Goal: Navigation & Orientation: Find specific page/section

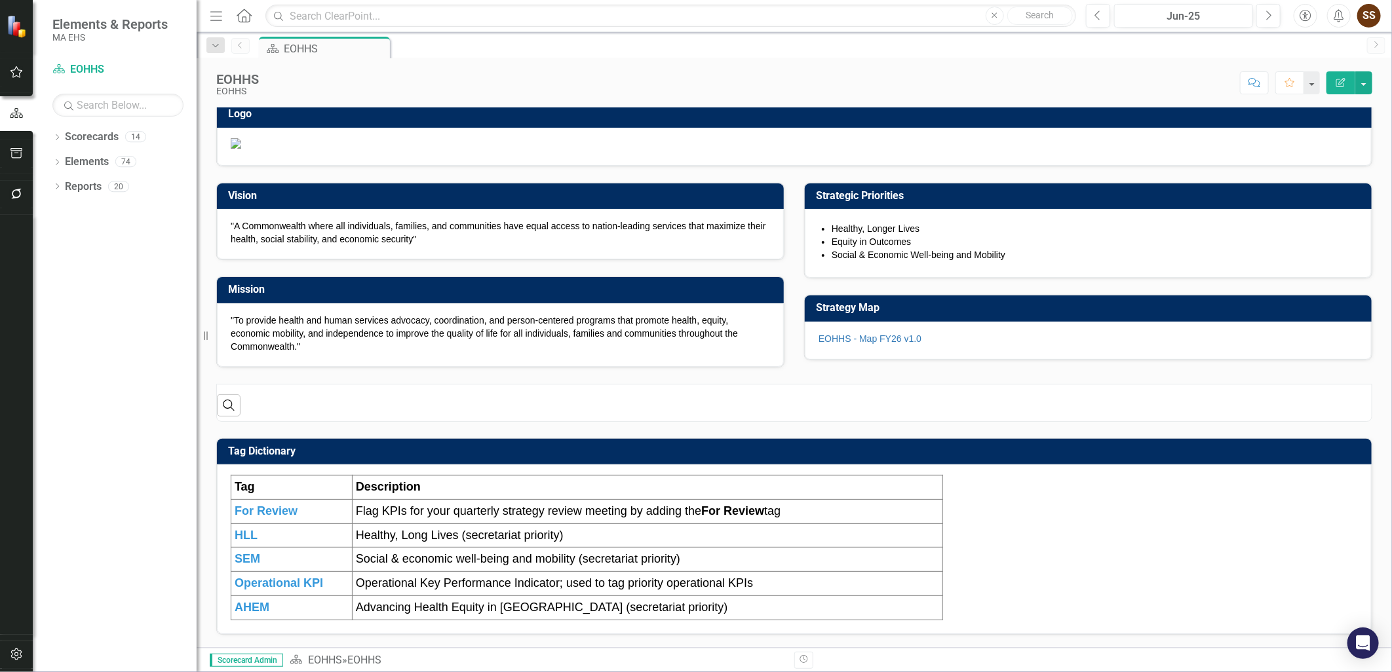
scroll to position [141, 0]
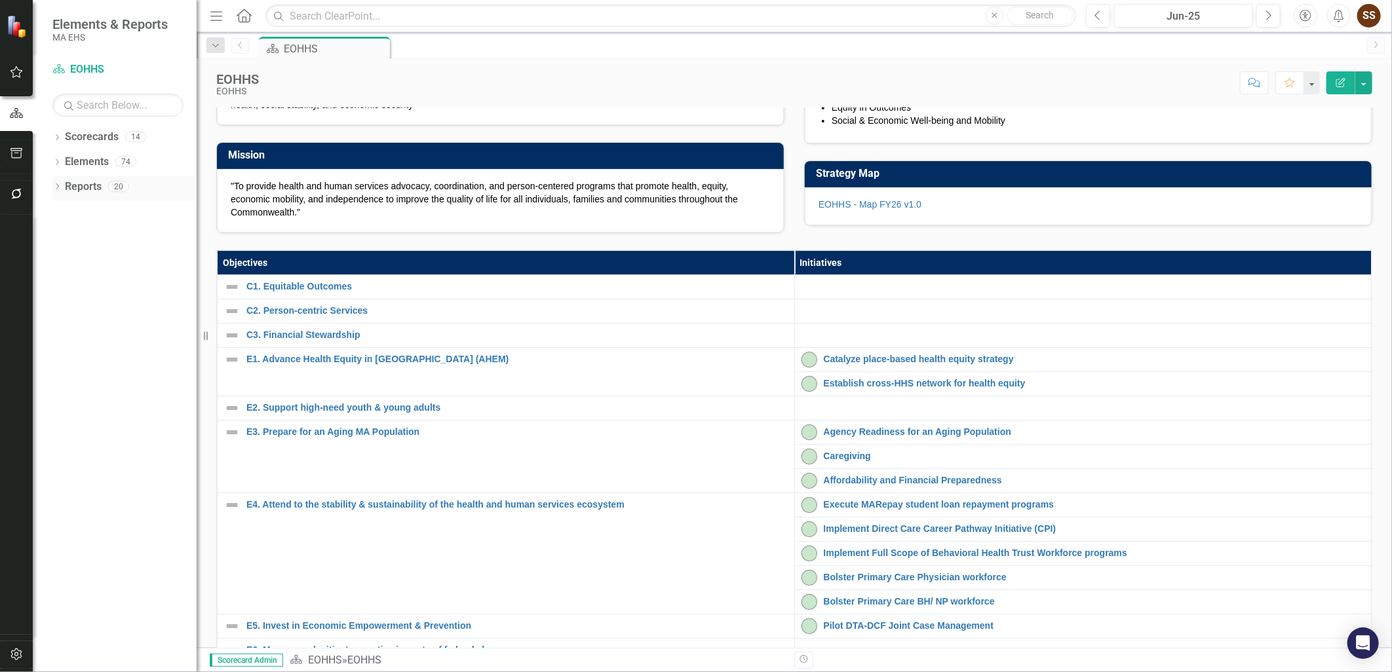
click at [57, 189] on icon "Dropdown" at bounding box center [56, 187] width 9 height 7
click at [52, 184] on icon "Dropdown" at bounding box center [55, 186] width 7 height 9
click at [56, 135] on icon "Dropdown" at bounding box center [56, 138] width 9 height 7
click at [62, 161] on icon "Dropdown" at bounding box center [64, 161] width 10 height 8
click at [62, 161] on icon "Dropdown" at bounding box center [63, 160] width 8 height 10
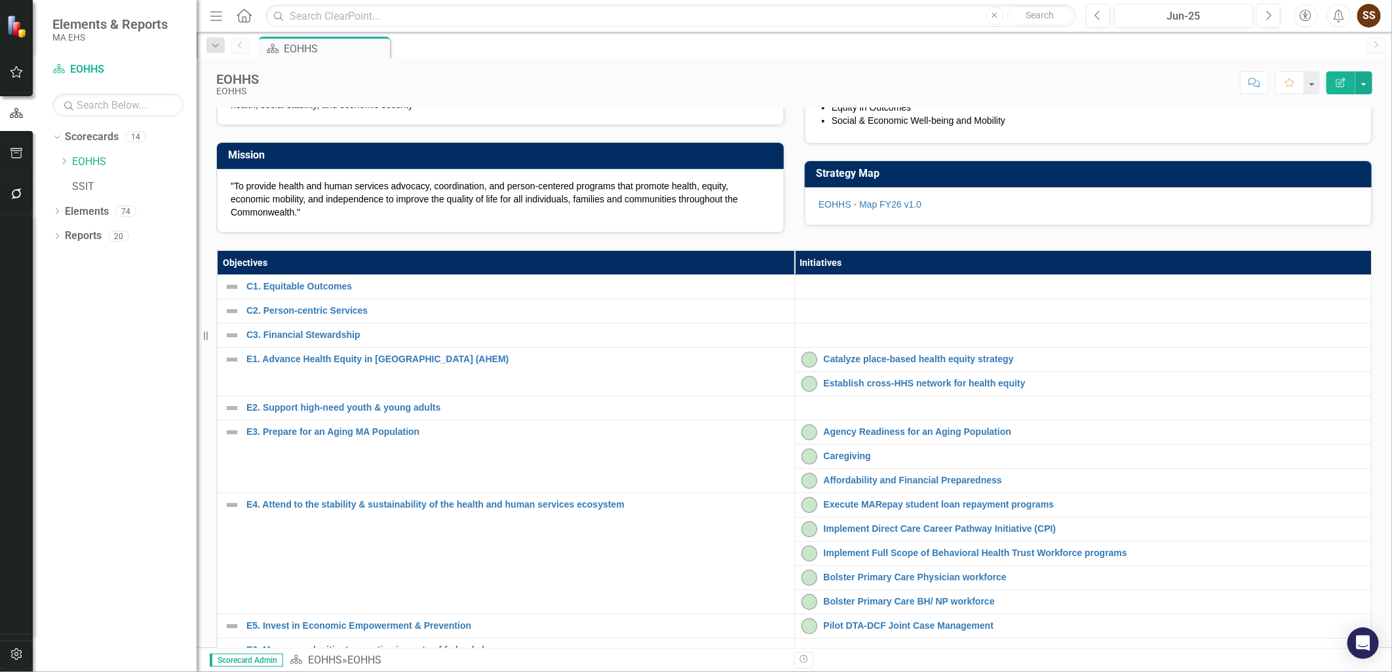
click at [57, 164] on div "Dropdown Scorecards 14 Dropdown EOHHS AGE DCF DDS DMH DPH DTA DYS MassAbility M…" at bounding box center [124, 163] width 144 height 75
click at [60, 161] on icon "Dropdown" at bounding box center [64, 161] width 10 height 8
click at [60, 161] on icon "Dropdown" at bounding box center [63, 160] width 8 height 10
click at [66, 155] on div "Dropdown EOHHS" at bounding box center [128, 162] width 138 height 22
click at [64, 162] on icon "Dropdown" at bounding box center [64, 161] width 10 height 8
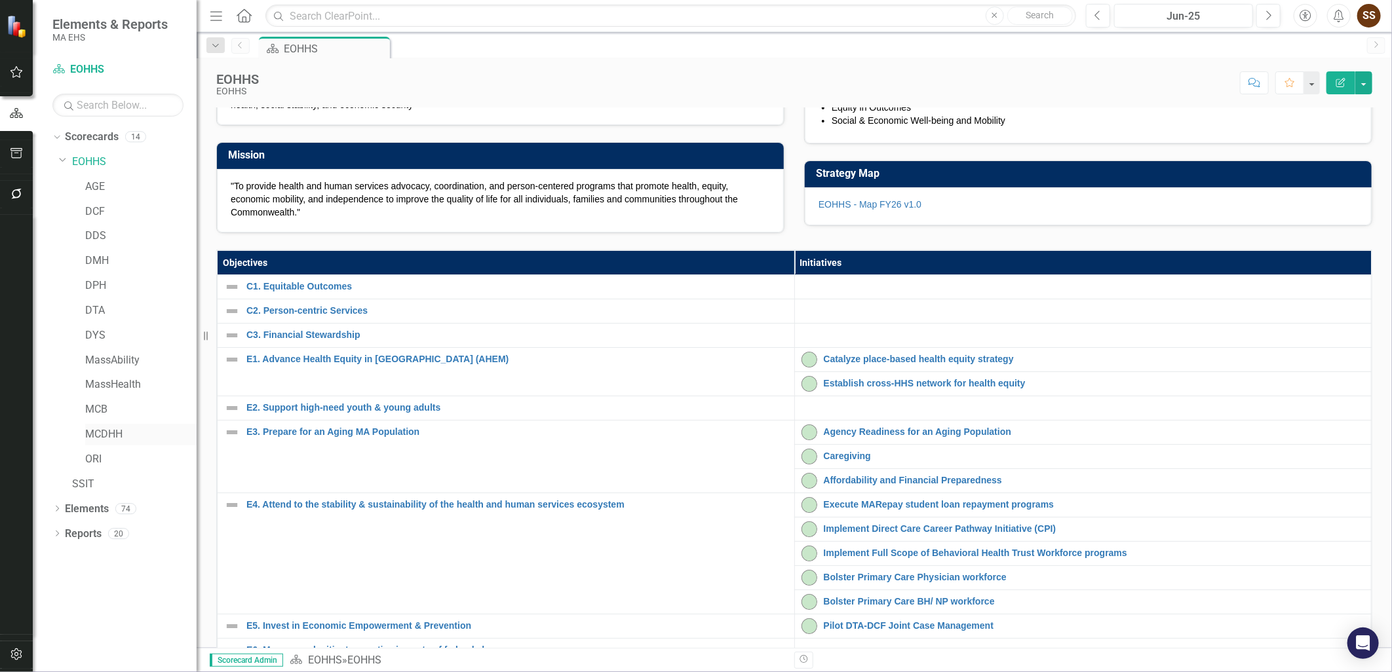
click at [126, 438] on link "MCDHH" at bounding box center [140, 434] width 111 height 15
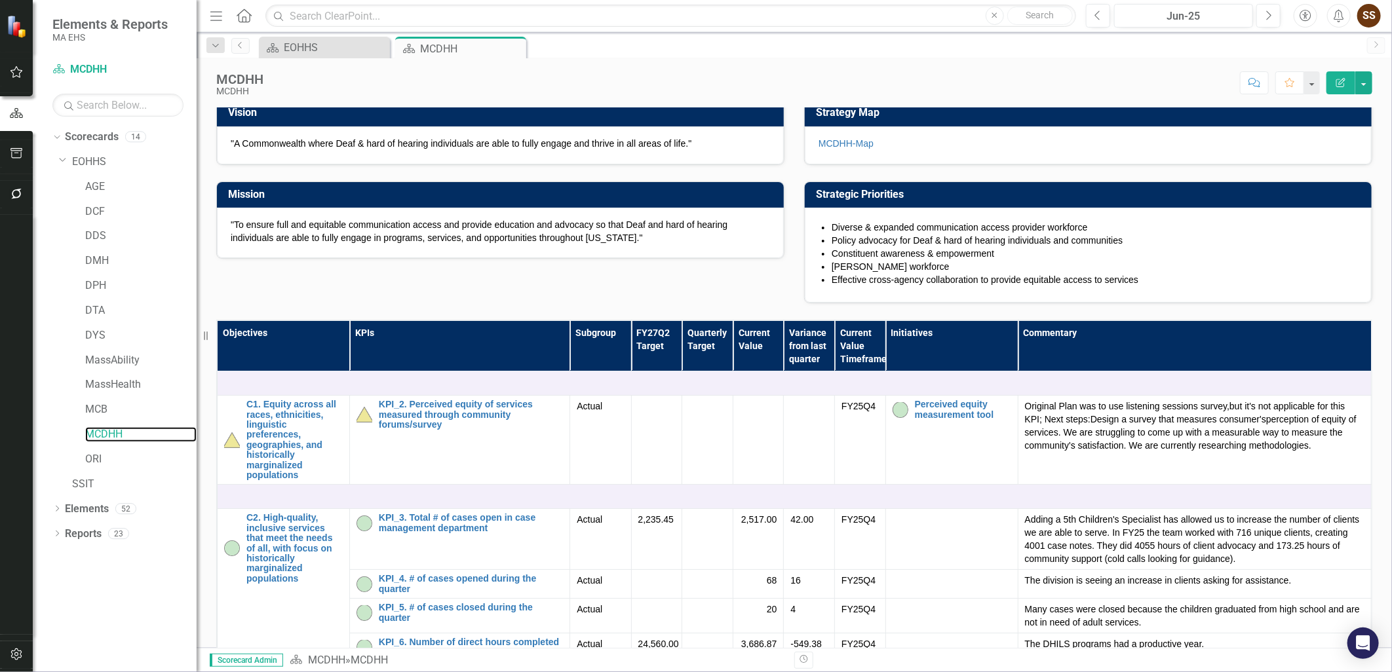
scroll to position [145, 0]
